Goal: Check status: Check status

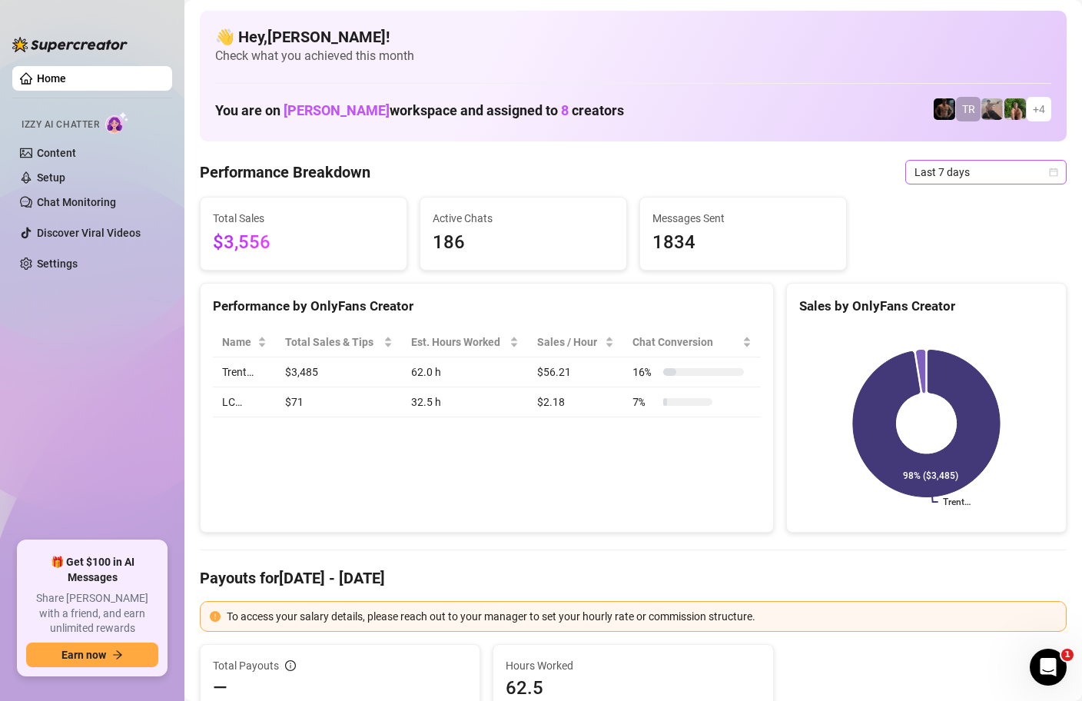
click at [1052, 174] on icon "calendar" at bounding box center [1053, 172] width 9 height 9
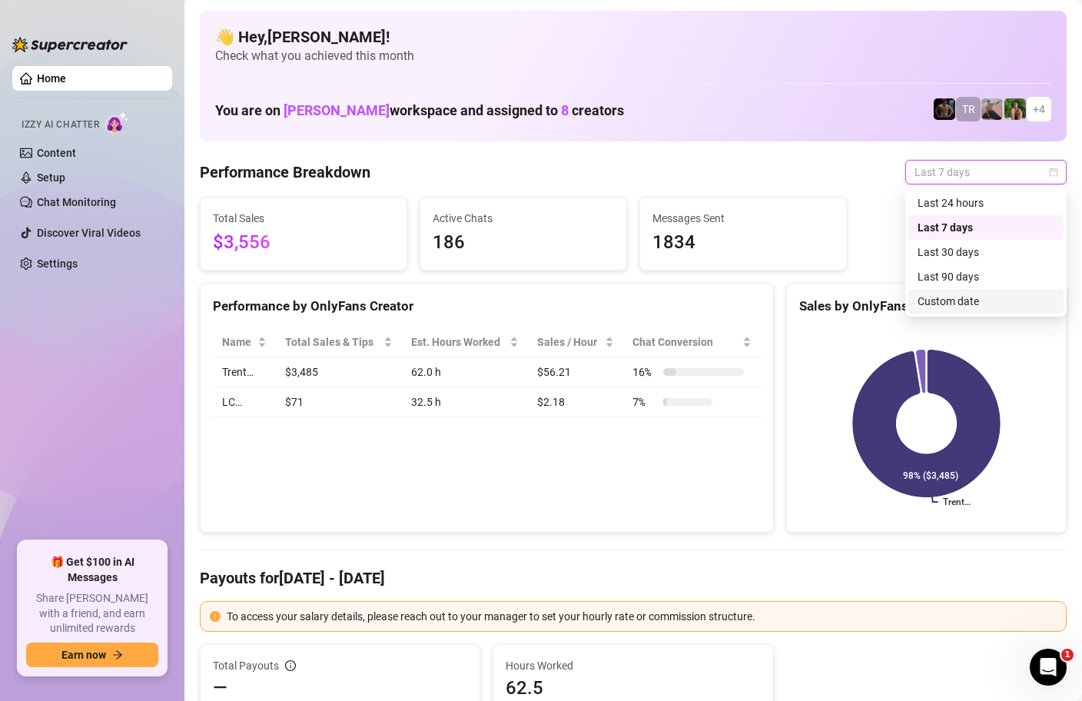
click at [964, 313] on div "Custom date" at bounding box center [985, 301] width 155 height 25
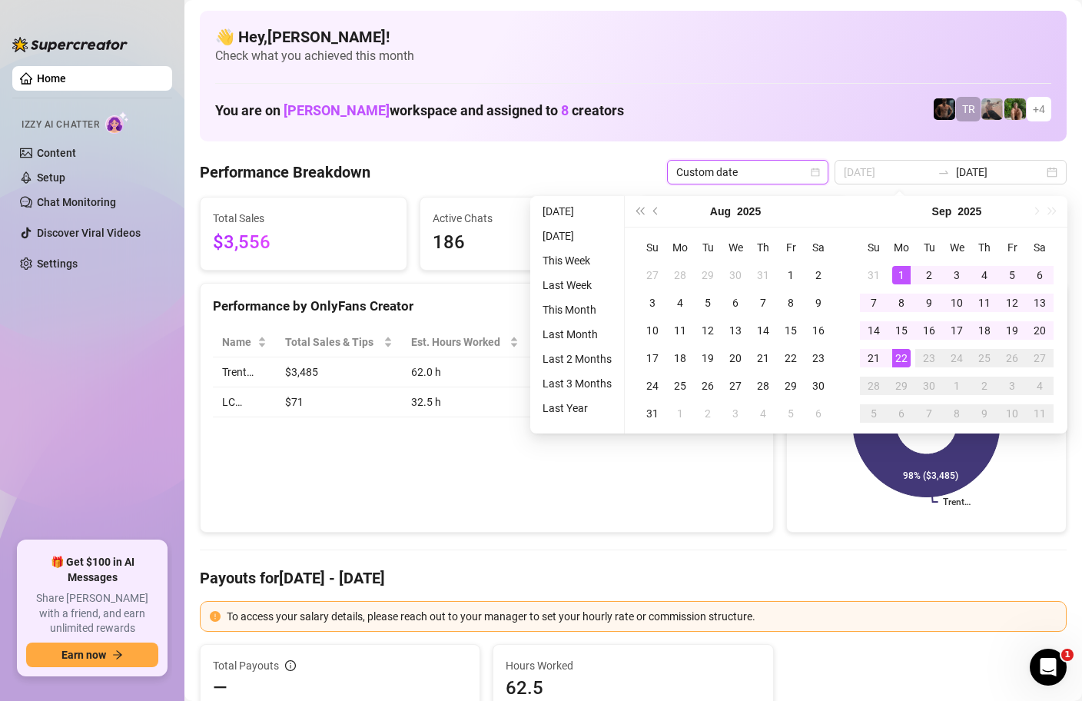
type input "[DATE]"
click at [903, 279] on div "1" at bounding box center [901, 275] width 18 height 18
type input "[DATE]"
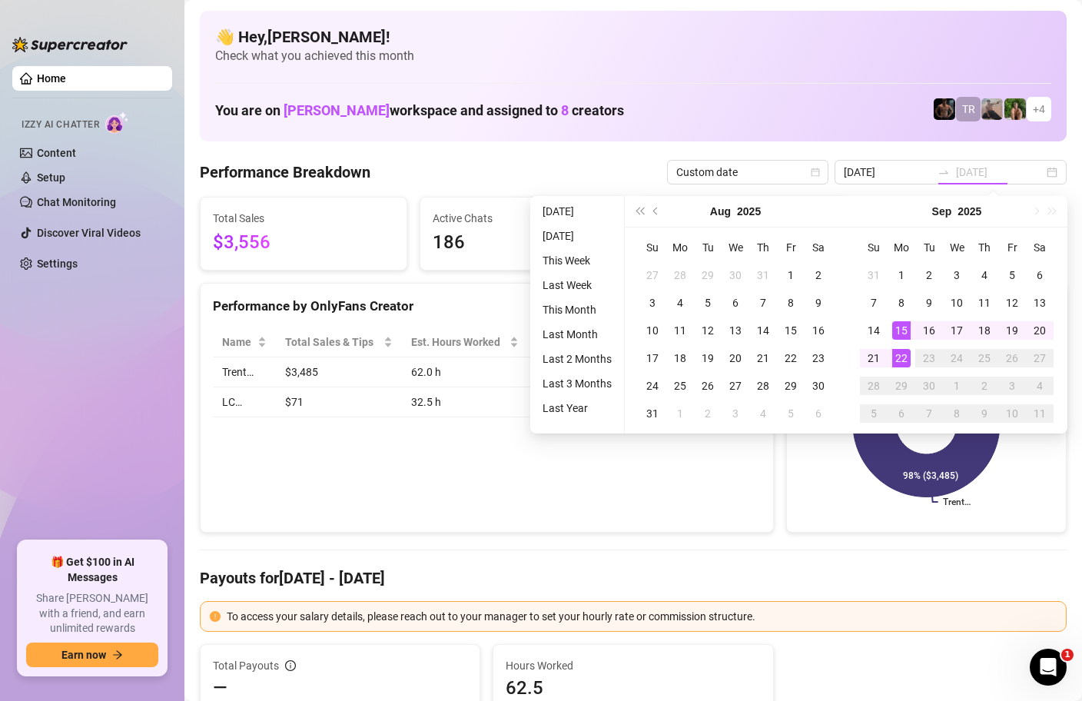
click at [897, 357] on div "22" at bounding box center [901, 358] width 18 height 18
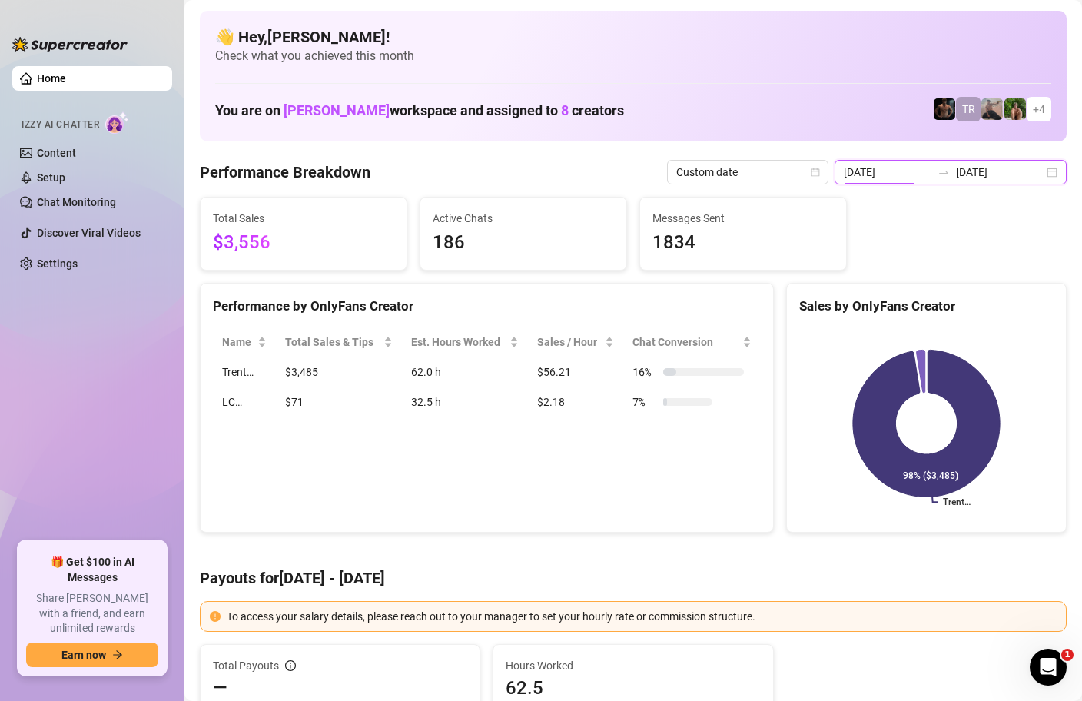
click at [900, 178] on input "[DATE]" at bounding box center [888, 172] width 88 height 17
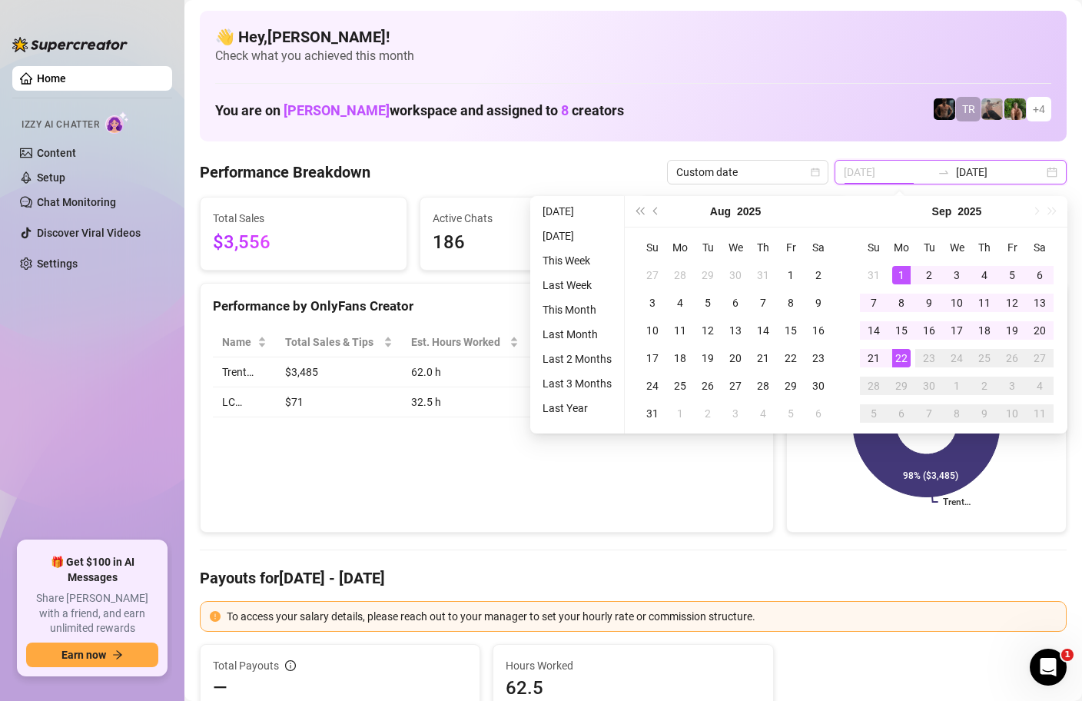
type input "[DATE]"
click at [907, 273] on div "1" at bounding box center [901, 275] width 18 height 18
type input "[DATE]"
click at [902, 360] on div "22" at bounding box center [901, 358] width 18 height 18
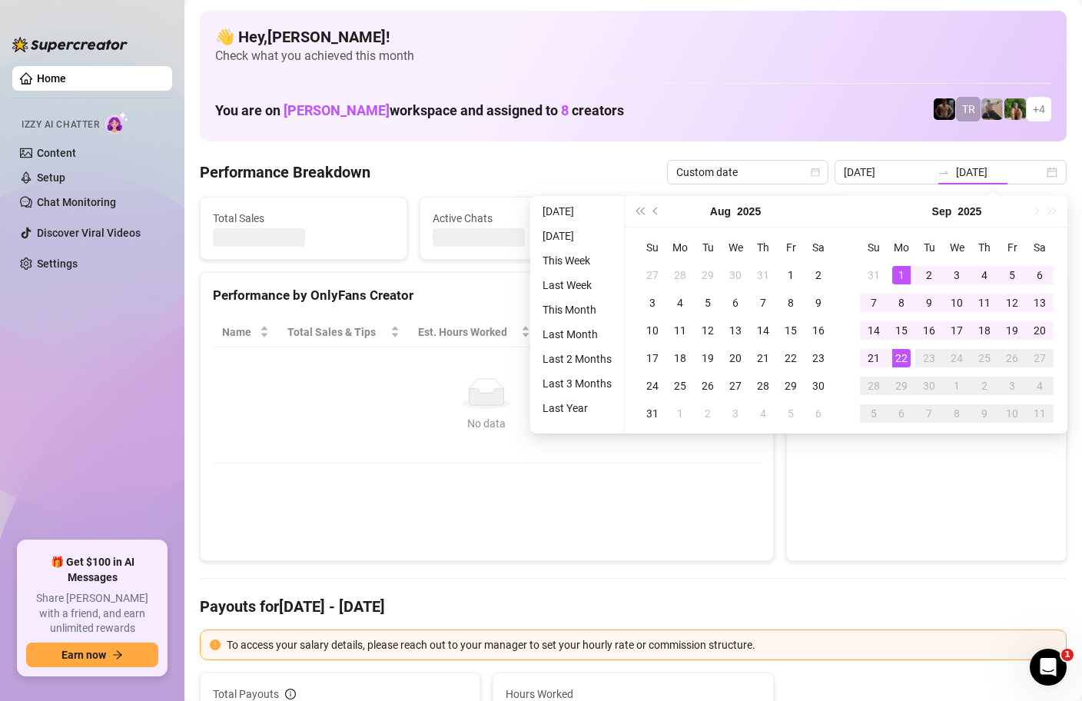
type input "[DATE]"
